Goal: Task Accomplishment & Management: Manage account settings

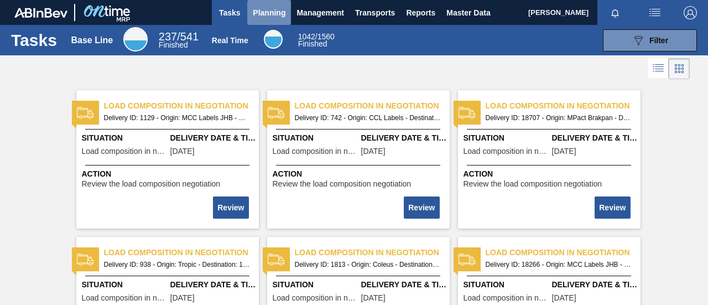
click at [271, 17] on span "Planning" at bounding box center [269, 12] width 33 height 13
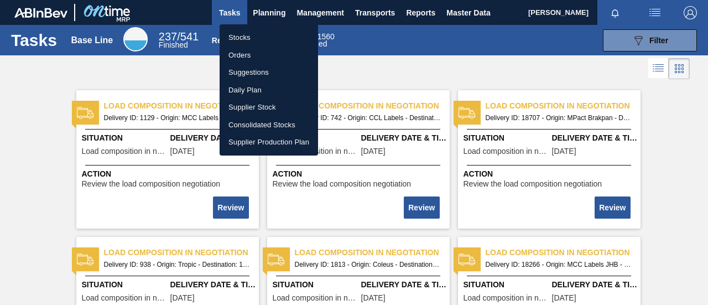
click at [241, 37] on li "Stocks" at bounding box center [269, 38] width 98 height 18
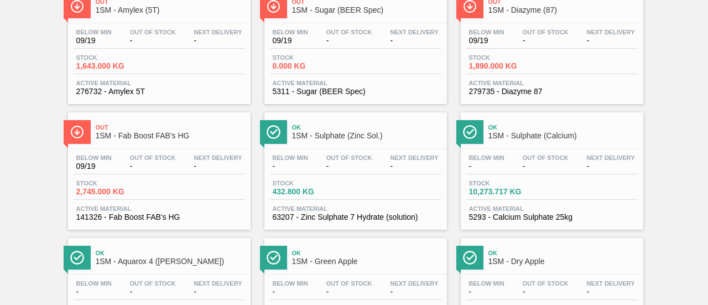
scroll to position [498, 0]
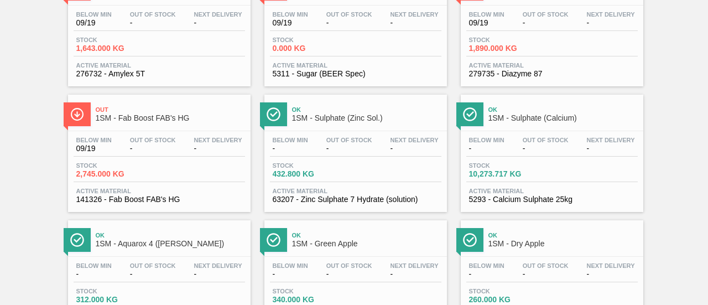
click at [500, 185] on div "Below Min - Out Of Stock - Next Delivery - Stock 10,273.717 KG Active Material …" at bounding box center [552, 168] width 183 height 75
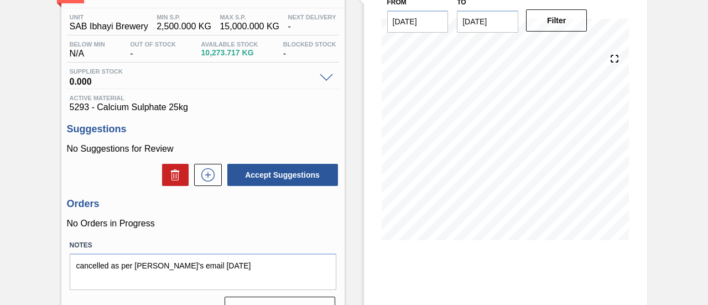
scroll to position [166, 0]
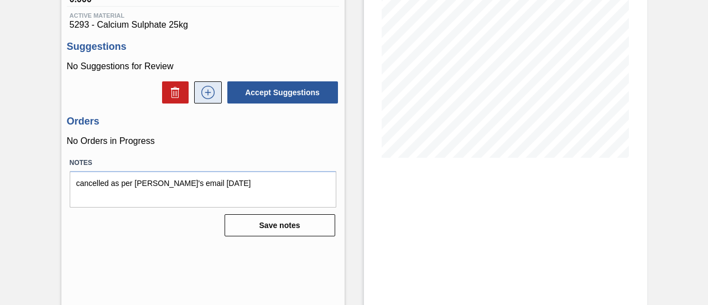
click at [211, 97] on icon at bounding box center [208, 92] width 18 height 13
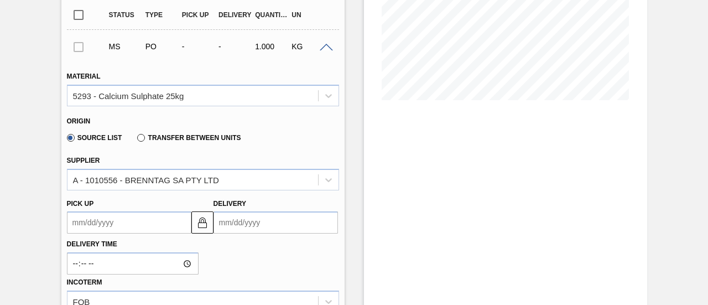
scroll to position [277, 0]
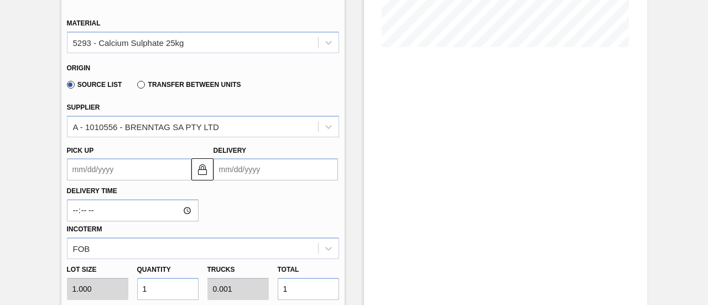
click at [253, 176] on input "Delivery" at bounding box center [276, 169] width 124 height 22
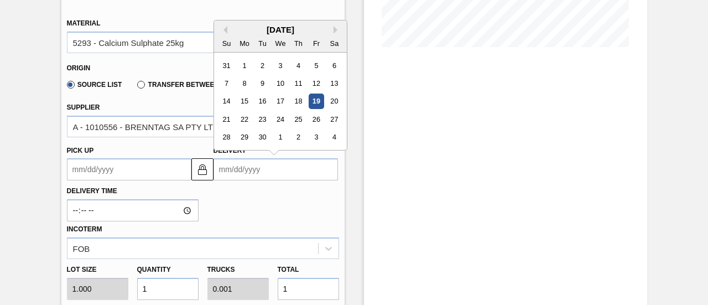
click at [269, 120] on div "21 22 23 24 25 26 27" at bounding box center [280, 120] width 126 height 18
click at [265, 122] on div "23" at bounding box center [261, 119] width 15 height 15
type up3249420909 "[DATE]"
type input "[DATE]"
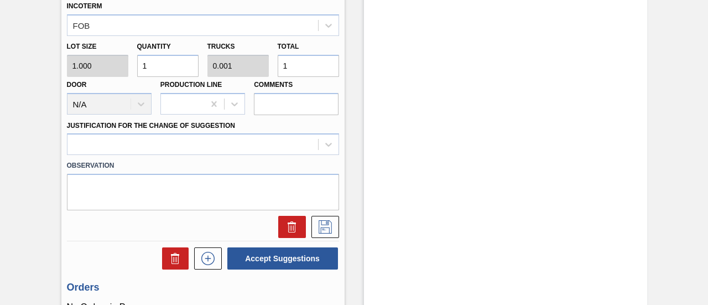
scroll to position [441, 0]
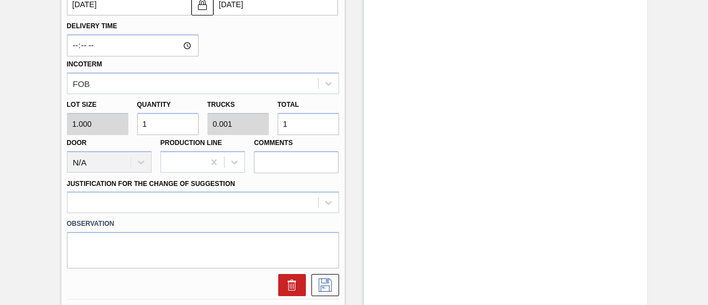
click at [267, 129] on div "Lot size 1.000 Quantity 1 Trucks 0.001 Total 1 Door N/A Production Line Comments" at bounding box center [203, 133] width 281 height 79
type input "5"
type input "0.005"
type input "5"
type input "50"
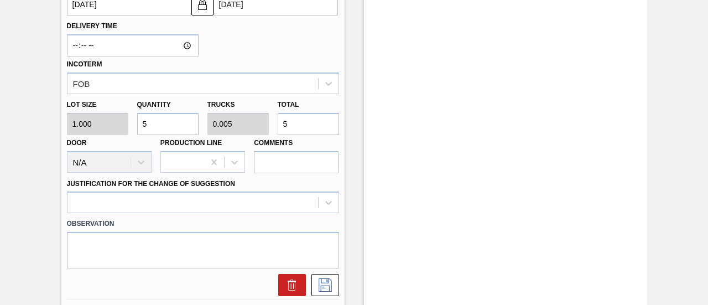
type input "0.05"
type input "50"
type input "500"
type input "0.5"
type input "500"
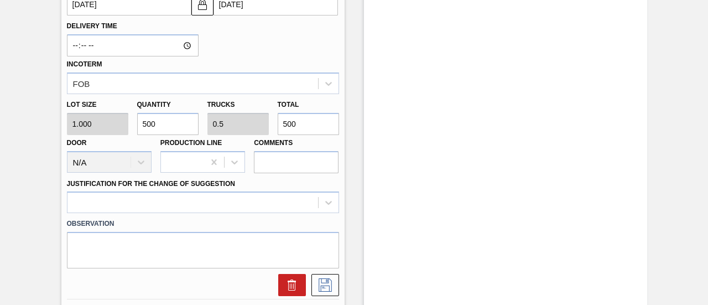
type input "5,000"
type input "5"
type input "5,000"
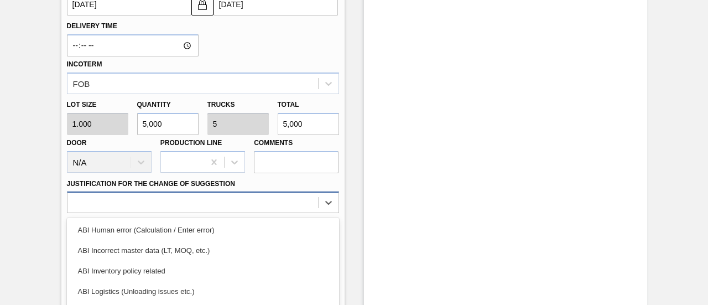
scroll to position [526, 0]
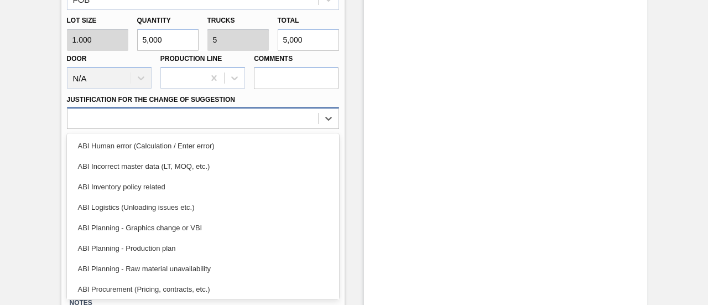
click at [249, 129] on div "option ABI Logistics (Unloading issues etc.) focused, 4 of 18. 18 results avail…" at bounding box center [203, 118] width 272 height 22
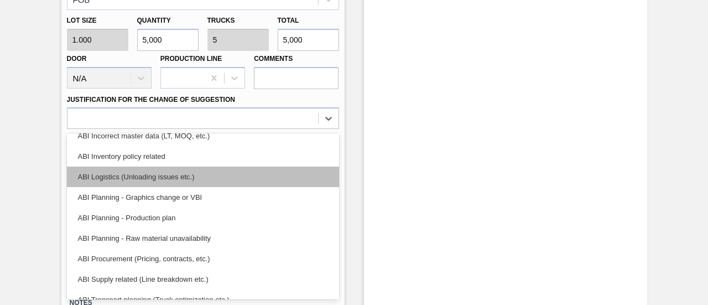
scroll to position [55, 0]
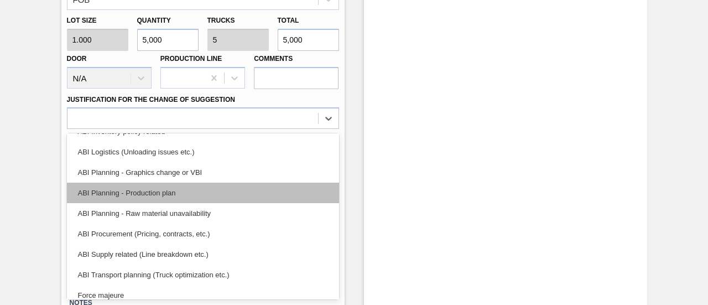
click at [183, 191] on div "ABI Planning - Production plan" at bounding box center [203, 193] width 272 height 20
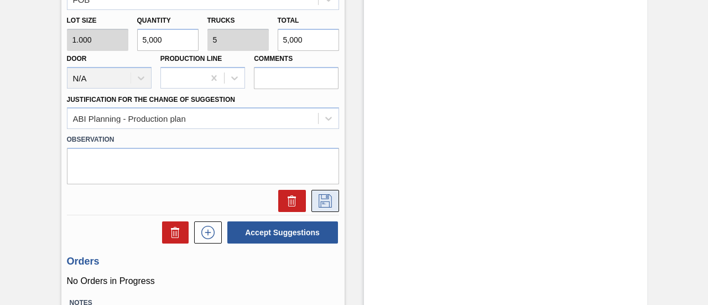
click at [323, 199] on icon at bounding box center [325, 200] width 18 height 13
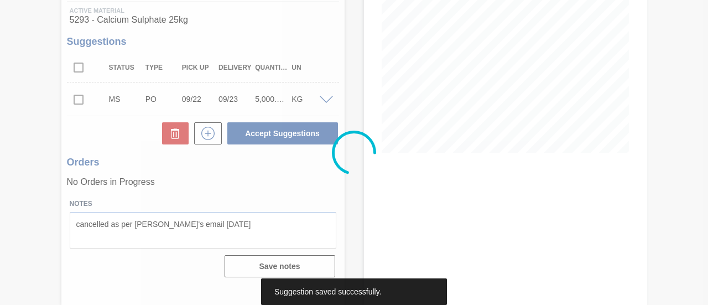
scroll to position [170, 0]
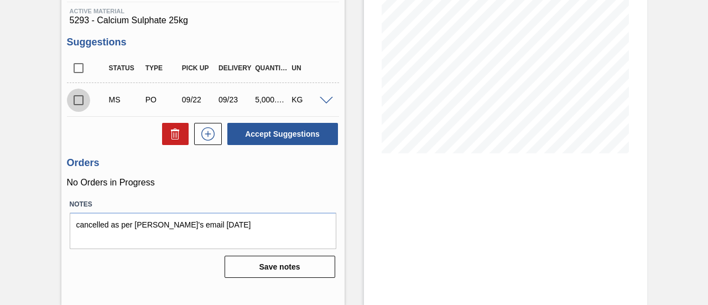
click at [80, 101] on input "checkbox" at bounding box center [78, 100] width 23 height 23
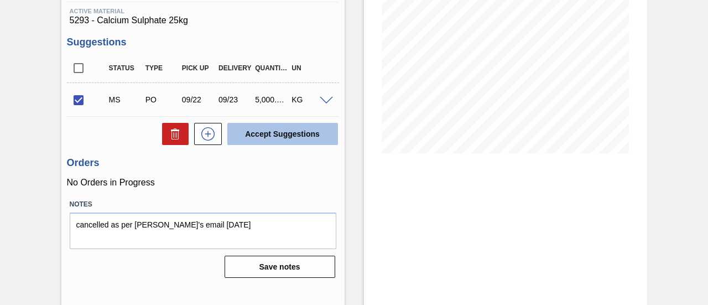
click at [247, 137] on button "Accept Suggestions" at bounding box center [282, 134] width 111 height 22
checkbox input "false"
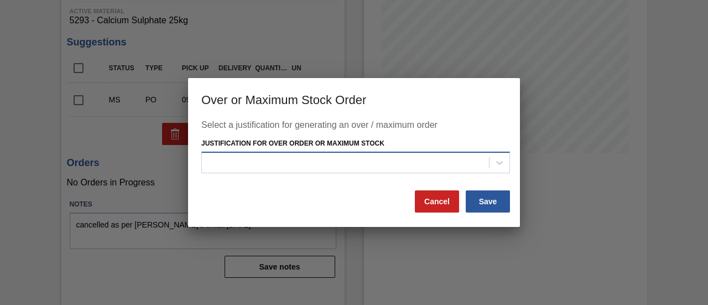
click at [399, 170] on div at bounding box center [345, 162] width 287 height 16
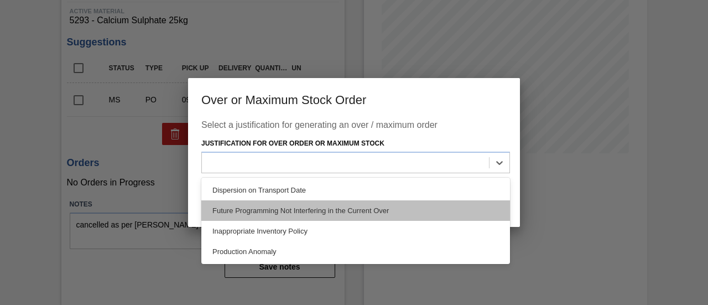
click at [384, 212] on div "Future Programming Not Interfering in the Current Over" at bounding box center [355, 210] width 309 height 20
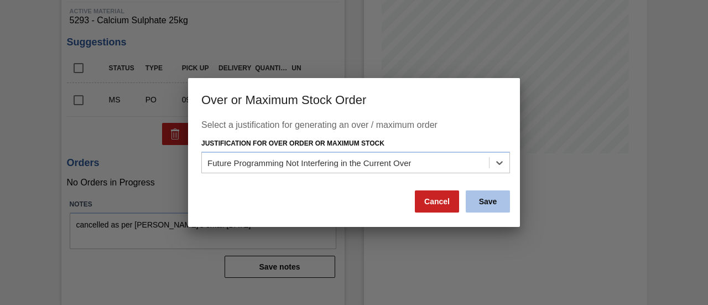
click at [495, 201] on button "Save" at bounding box center [488, 201] width 44 height 22
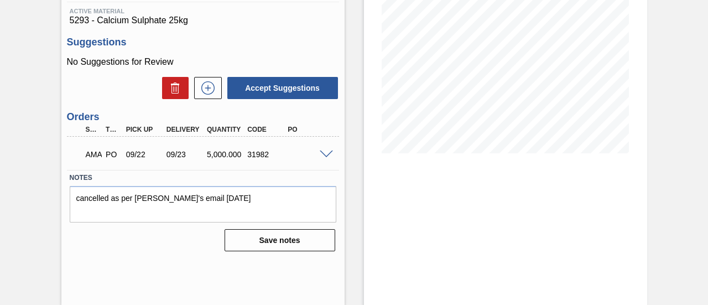
click at [324, 155] on span at bounding box center [326, 154] width 13 height 8
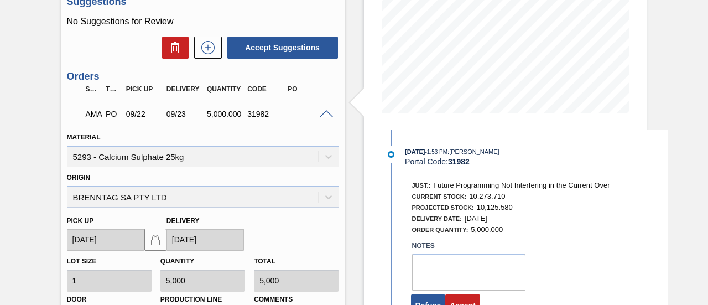
scroll to position [226, 0]
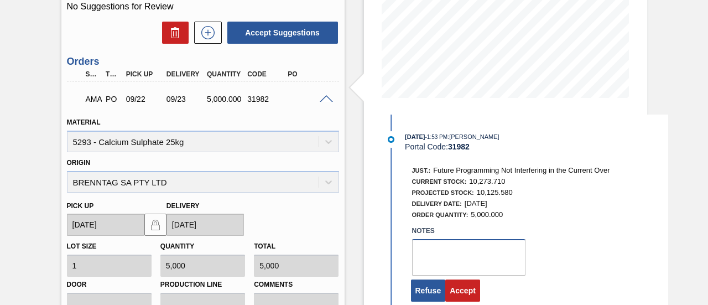
click at [468, 254] on textarea at bounding box center [468, 257] width 113 height 37
type textarea "."
click at [470, 289] on button "Accept" at bounding box center [462, 290] width 35 height 22
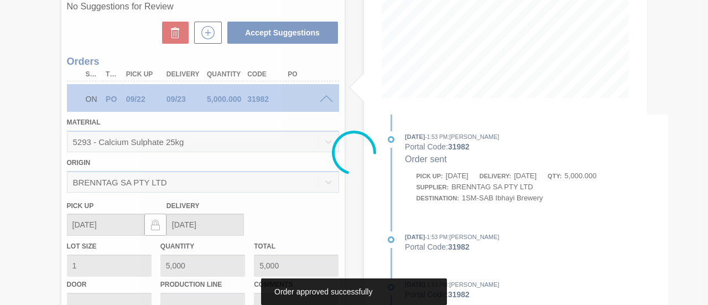
scroll to position [170, 0]
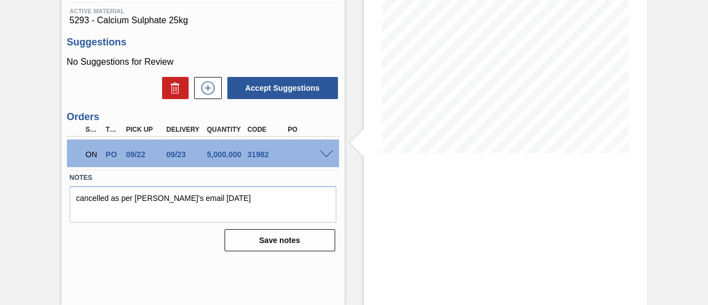
click at [322, 155] on span at bounding box center [326, 154] width 13 height 8
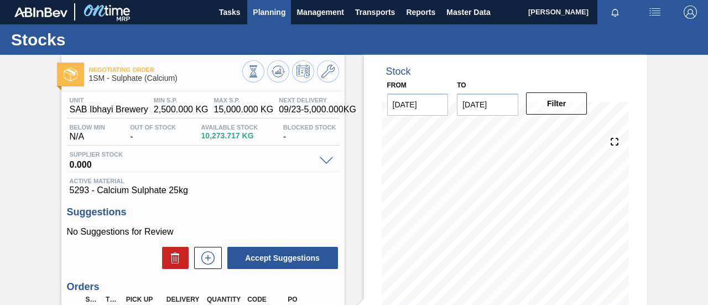
scroll to position [0, 0]
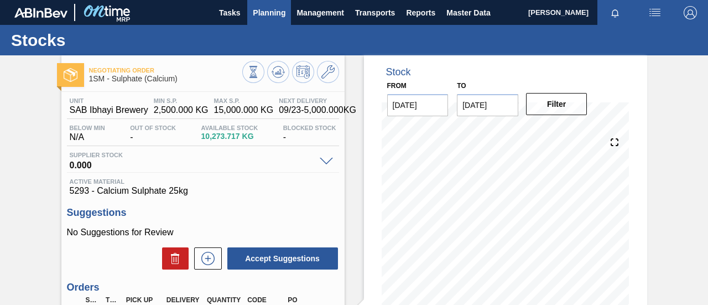
click at [269, 12] on span "Planning" at bounding box center [269, 12] width 33 height 13
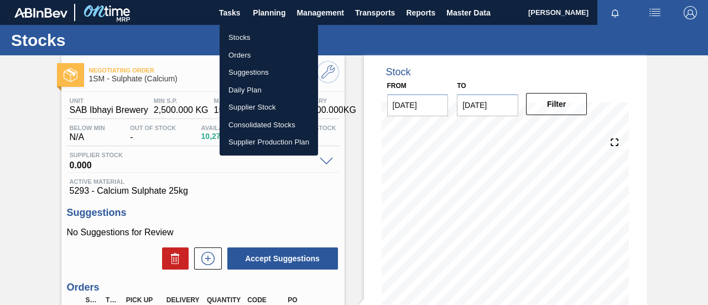
click at [253, 56] on li "Orders" at bounding box center [269, 55] width 98 height 18
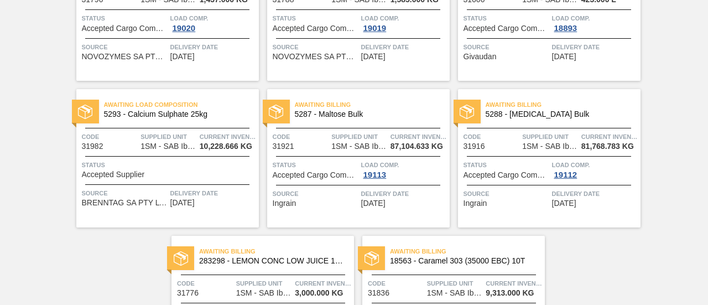
scroll to position [147, 0]
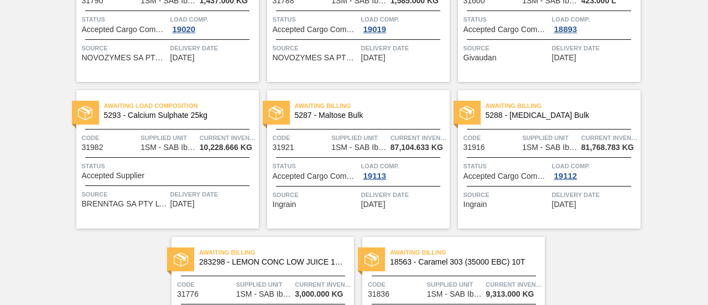
click at [147, 179] on div "Status Accepted Supplier" at bounding box center [169, 169] width 174 height 19
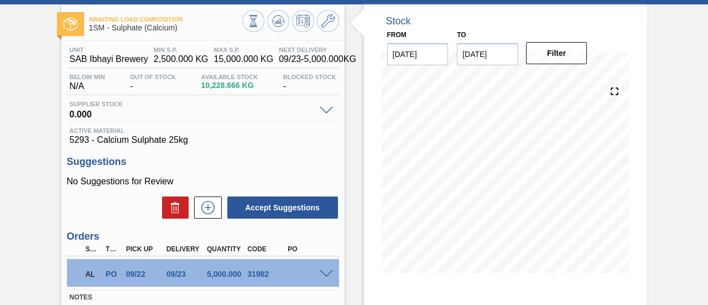
scroll to position [170, 0]
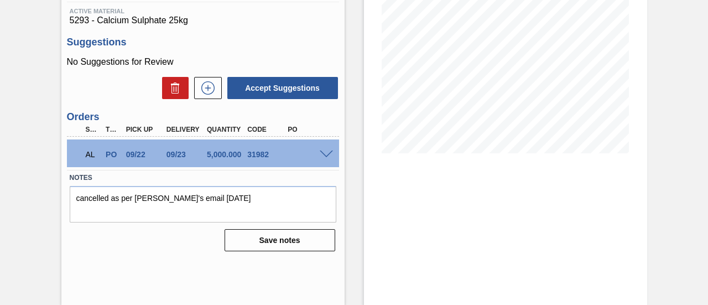
click at [326, 158] on span at bounding box center [326, 154] width 13 height 8
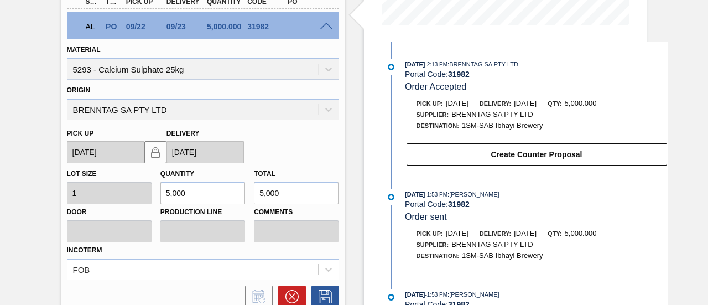
scroll to position [281, 0]
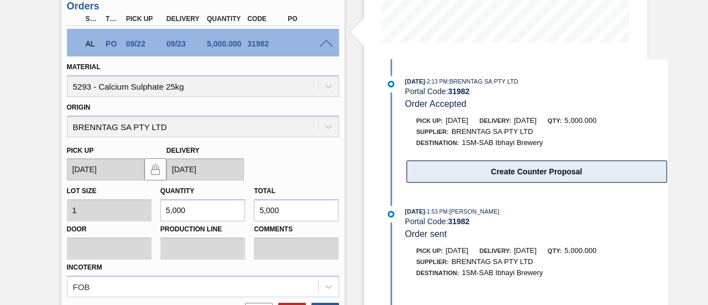
click at [500, 176] on button "Create Counter Proposal" at bounding box center [537, 171] width 261 height 22
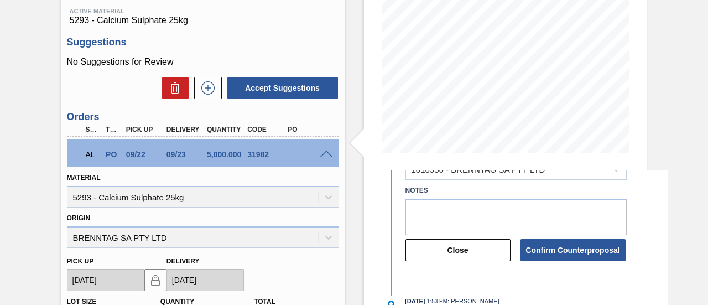
scroll to position [221, 0]
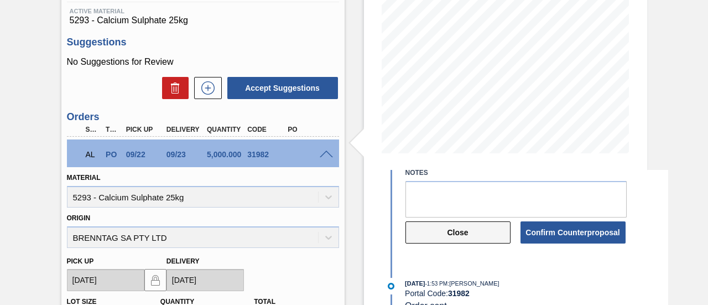
click at [460, 236] on button "Close" at bounding box center [457, 232] width 105 height 22
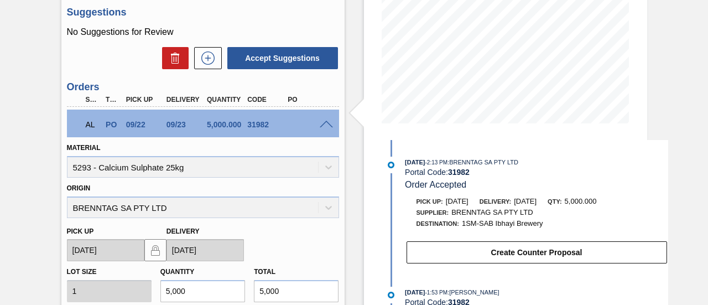
scroll to position [202, 0]
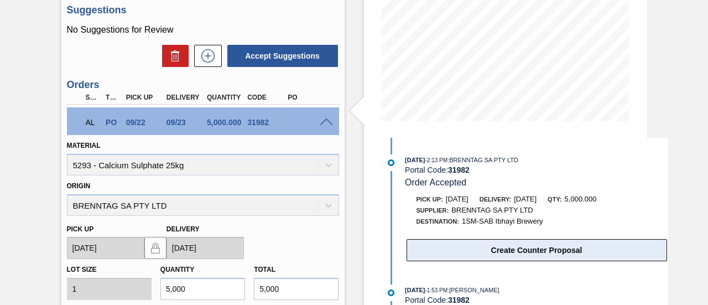
click at [457, 253] on button "Create Counter Proposal" at bounding box center [537, 250] width 261 height 22
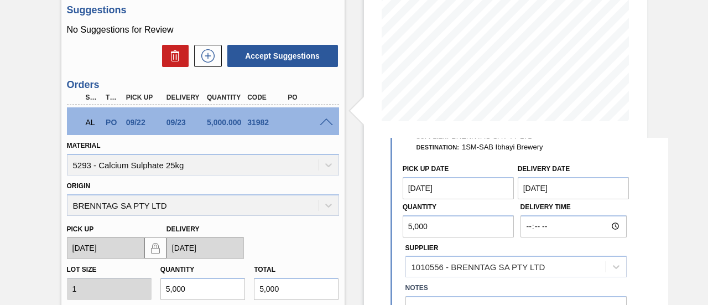
scroll to position [166, 0]
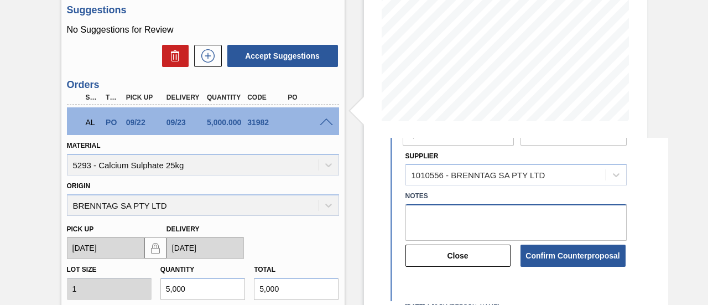
click at [437, 220] on textarea at bounding box center [515, 222] width 221 height 37
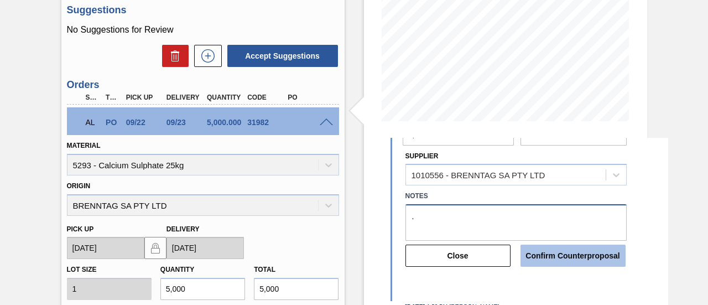
type textarea "."
click at [579, 253] on button "Confirm Counterproposal" at bounding box center [573, 255] width 105 height 22
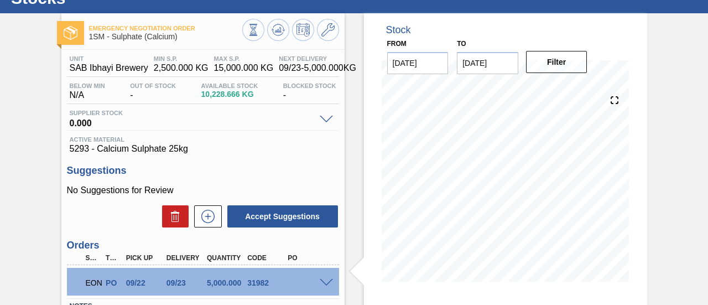
scroll to position [0, 0]
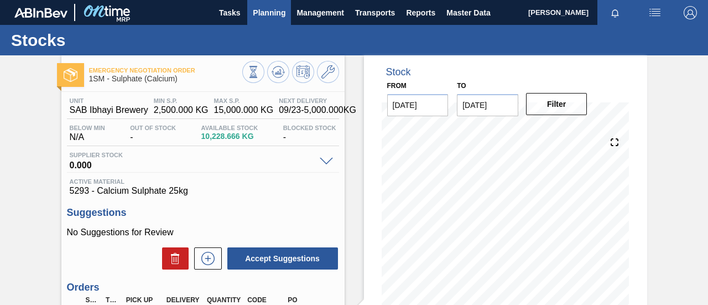
click at [266, 8] on span "Planning" at bounding box center [269, 12] width 33 height 13
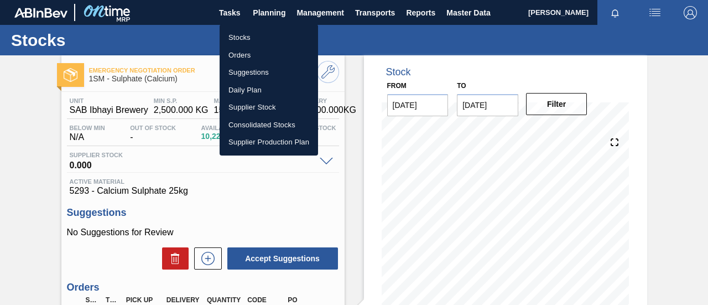
click at [247, 58] on li "Orders" at bounding box center [269, 55] width 98 height 18
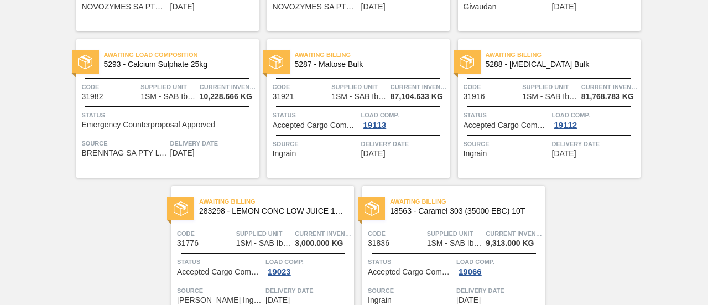
scroll to position [202, 0]
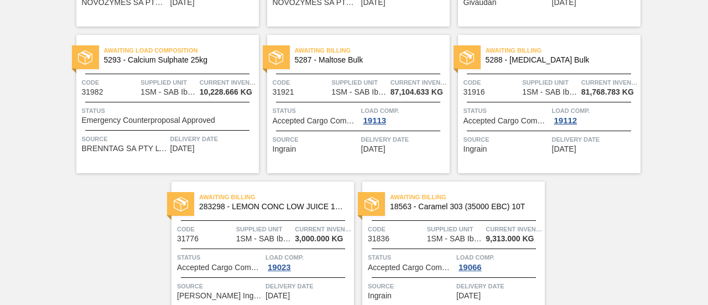
click at [189, 119] on span "Emergency Counterproposal Approved" at bounding box center [148, 120] width 133 height 8
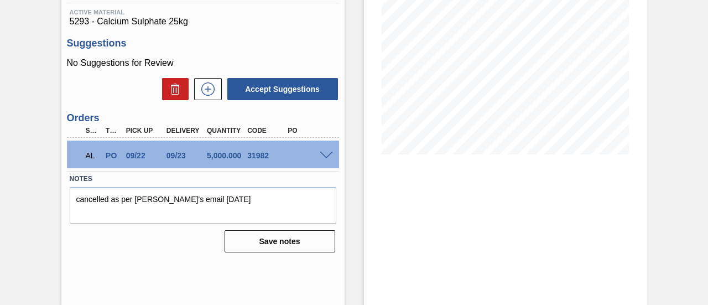
scroll to position [170, 0]
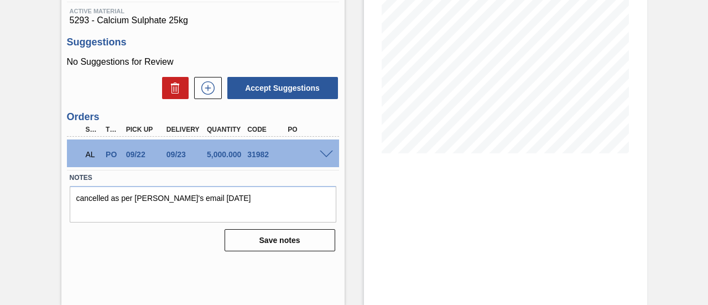
click at [331, 154] on span at bounding box center [326, 154] width 13 height 8
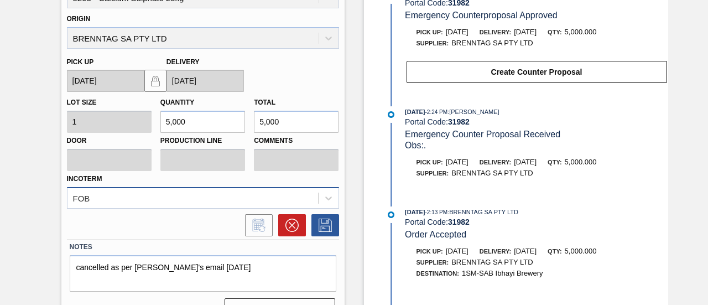
scroll to position [395, 0]
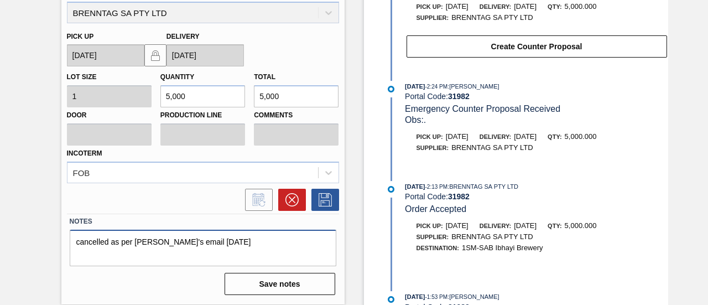
drag, startPoint x: 261, startPoint y: 235, endPoint x: 83, endPoint y: 236, distance: 178.1
click at [83, 236] on textarea "cancelled as per [PERSON_NAME]'s email [DATE]" at bounding box center [203, 248] width 267 height 37
type textarea "c"
